Goal: Task Accomplishment & Management: Manage account settings

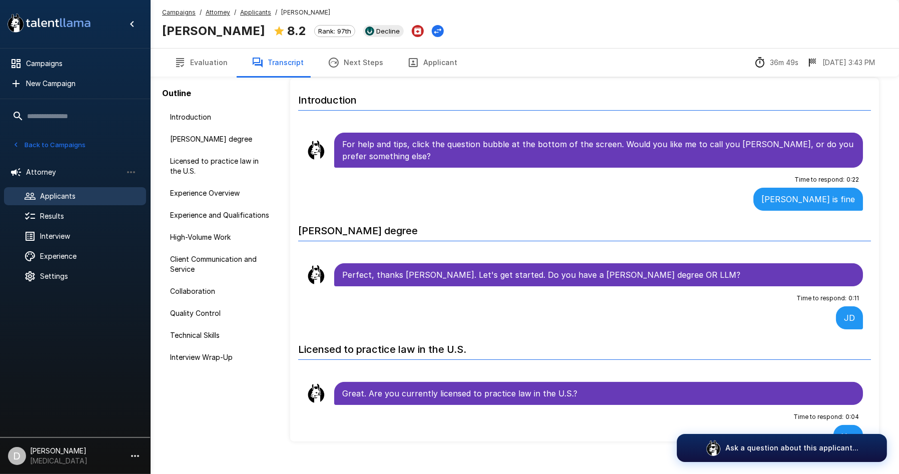
scroll to position [222, 0]
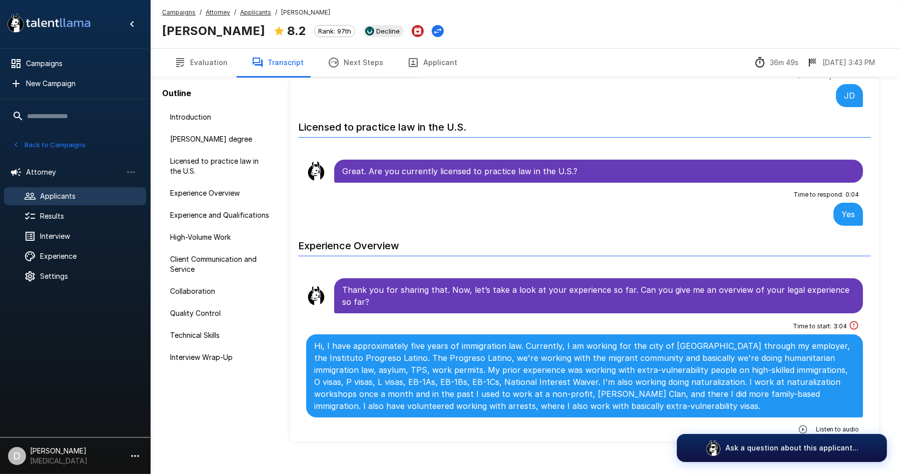
click at [26, 147] on button "Back to Campaigns" at bounding box center [49, 145] width 78 height 16
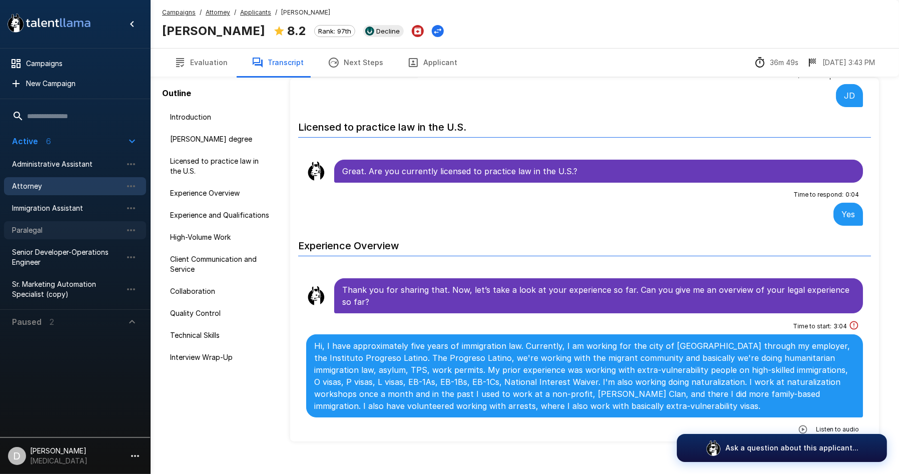
click at [76, 228] on span "Paralegal" at bounding box center [67, 230] width 110 height 10
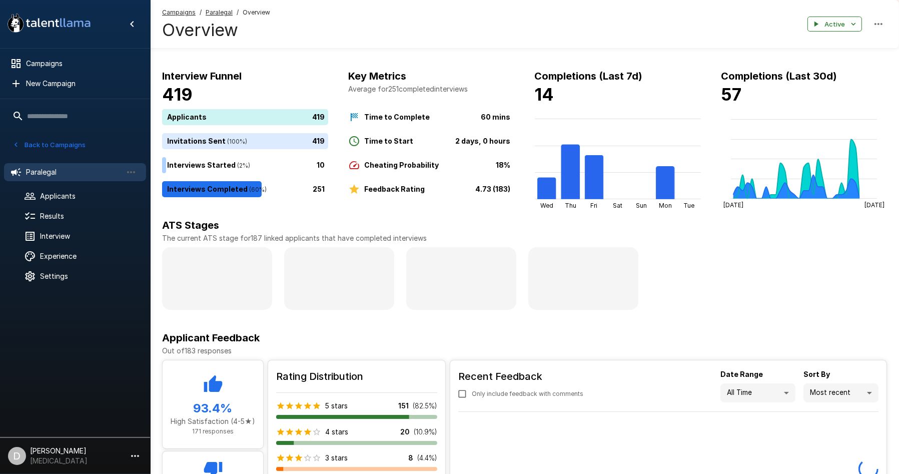
scroll to position [46, 0]
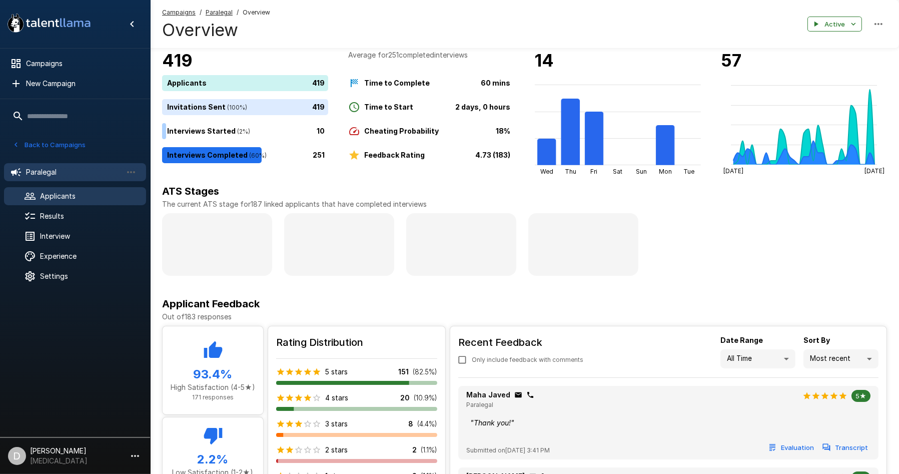
click at [88, 195] on span "Applicants" at bounding box center [89, 196] width 98 height 10
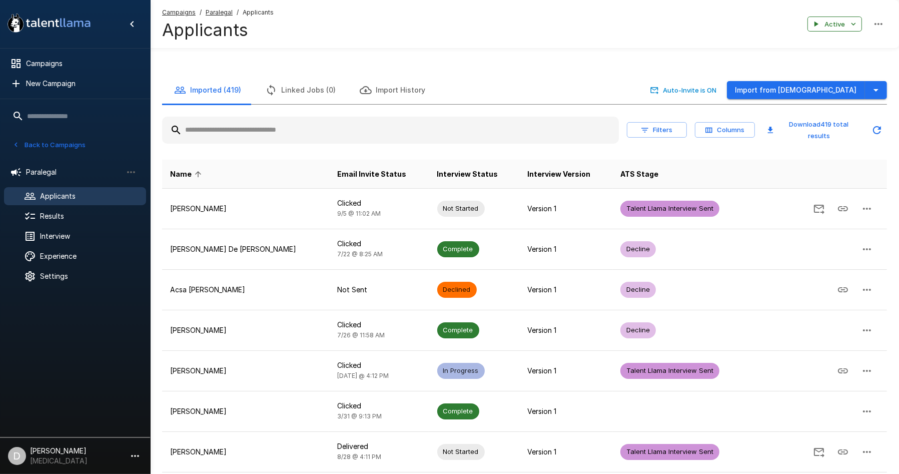
click at [336, 126] on input "text" at bounding box center [390, 130] width 457 height 18
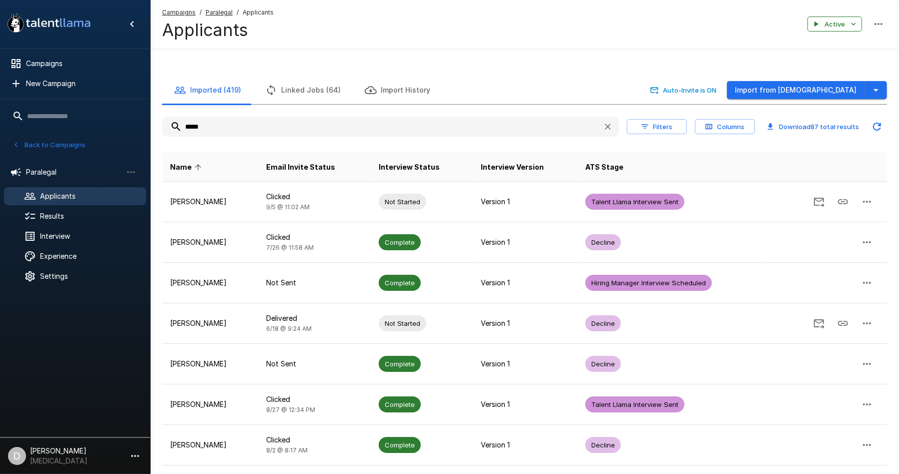
type input "*****"
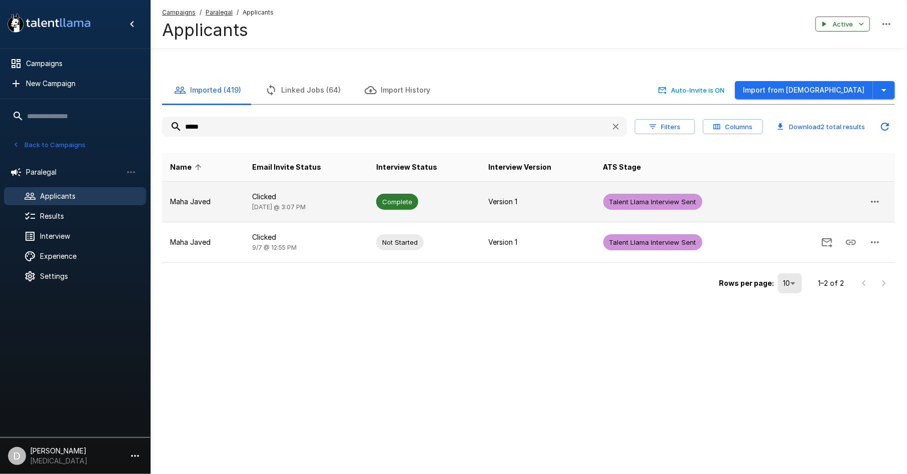
click at [238, 211] on td "Maha Javed" at bounding box center [203, 202] width 82 height 41
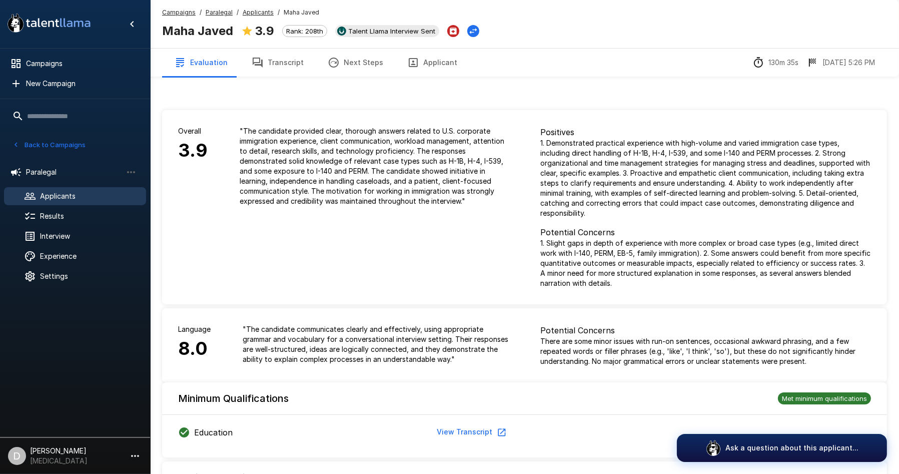
click at [292, 67] on button "Transcript" at bounding box center [278, 63] width 76 height 28
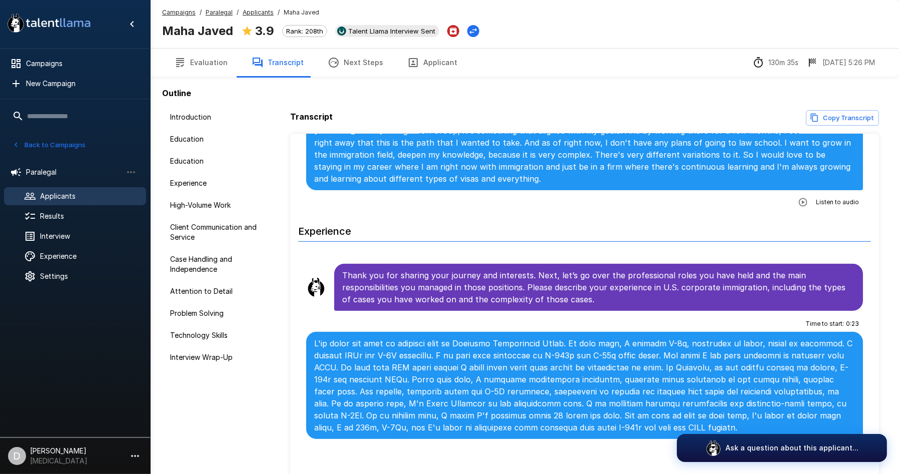
scroll to position [611, 0]
